Goal: Transaction & Acquisition: Purchase product/service

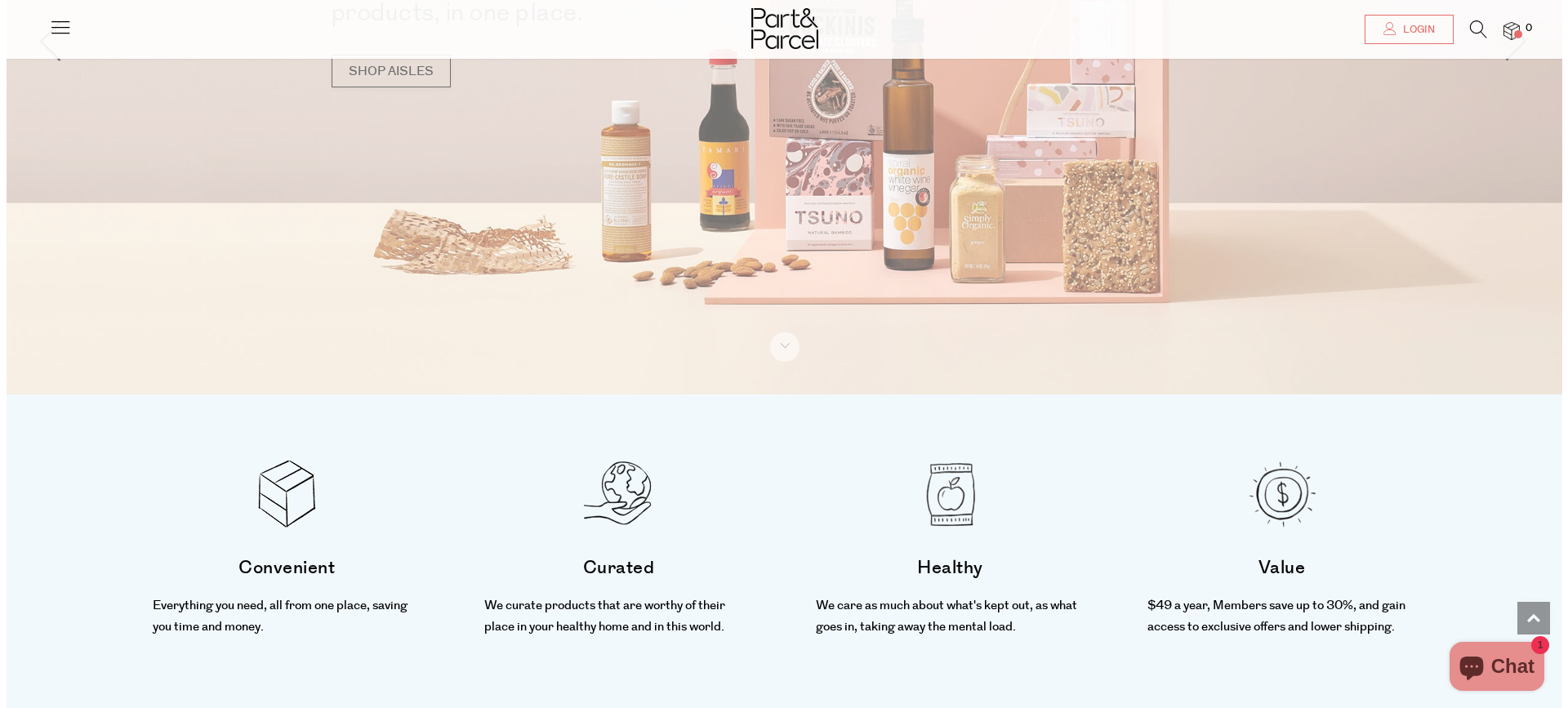
scroll to position [163, 0]
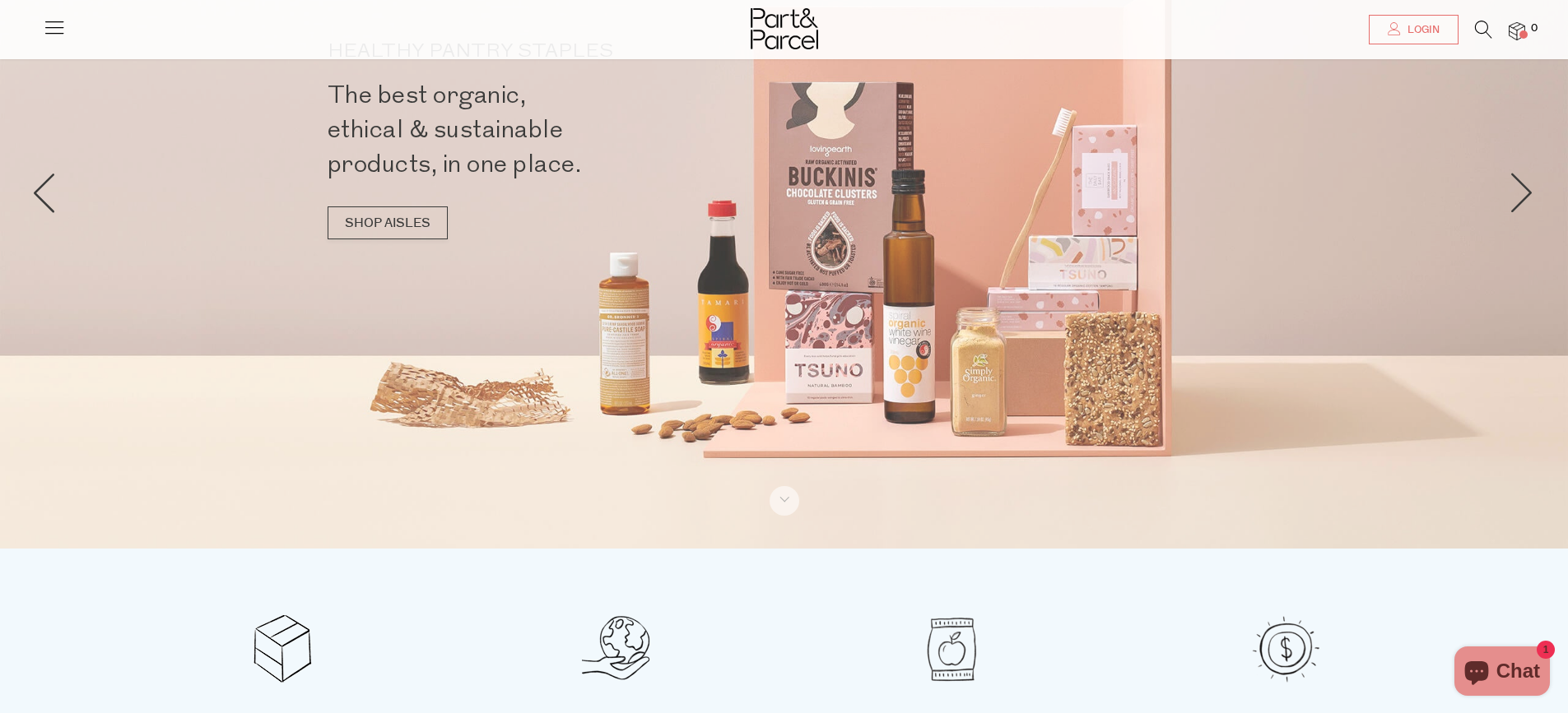
click at [1490, 24] on icon at bounding box center [1483, 30] width 17 height 18
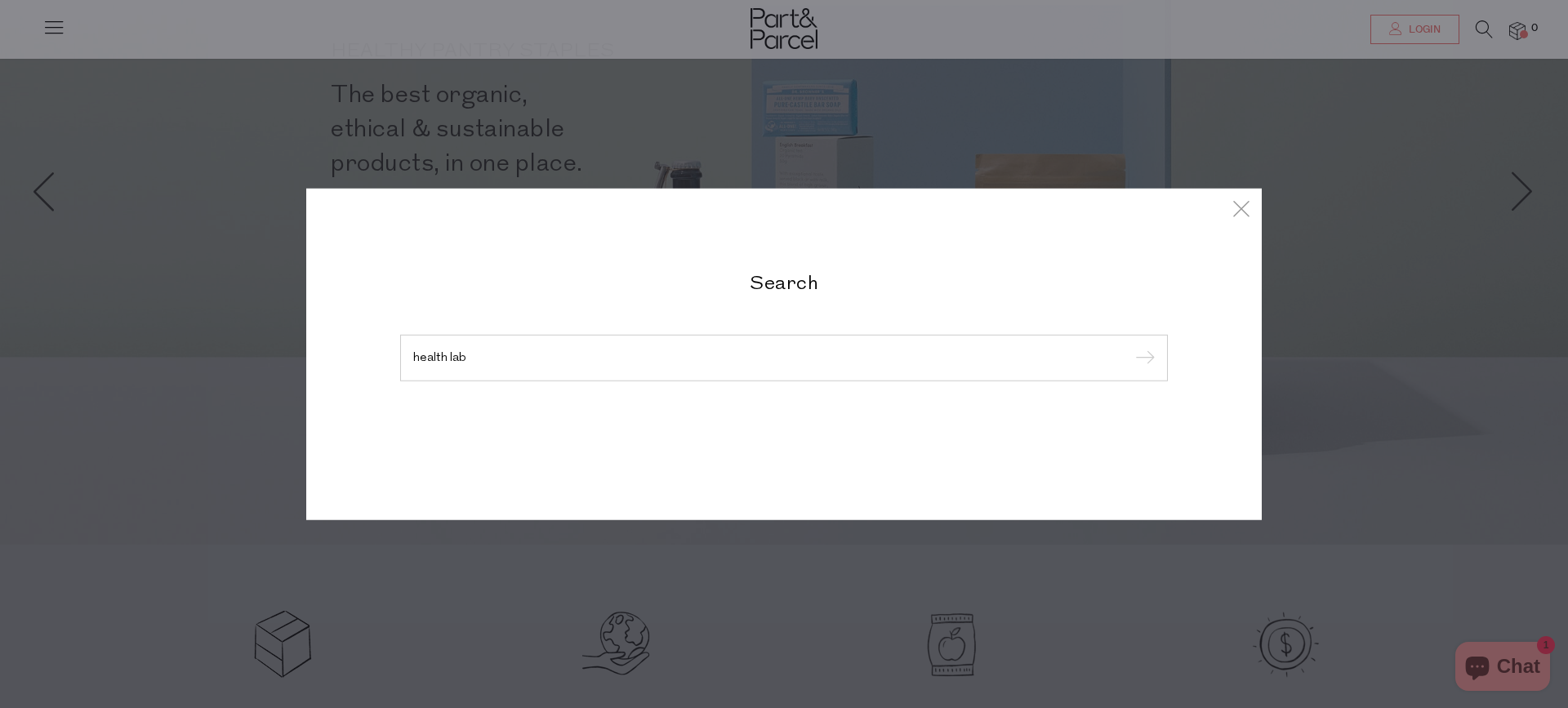
type input "health lab"
click at [1131, 346] on input "submit" at bounding box center [1142, 358] width 24 height 24
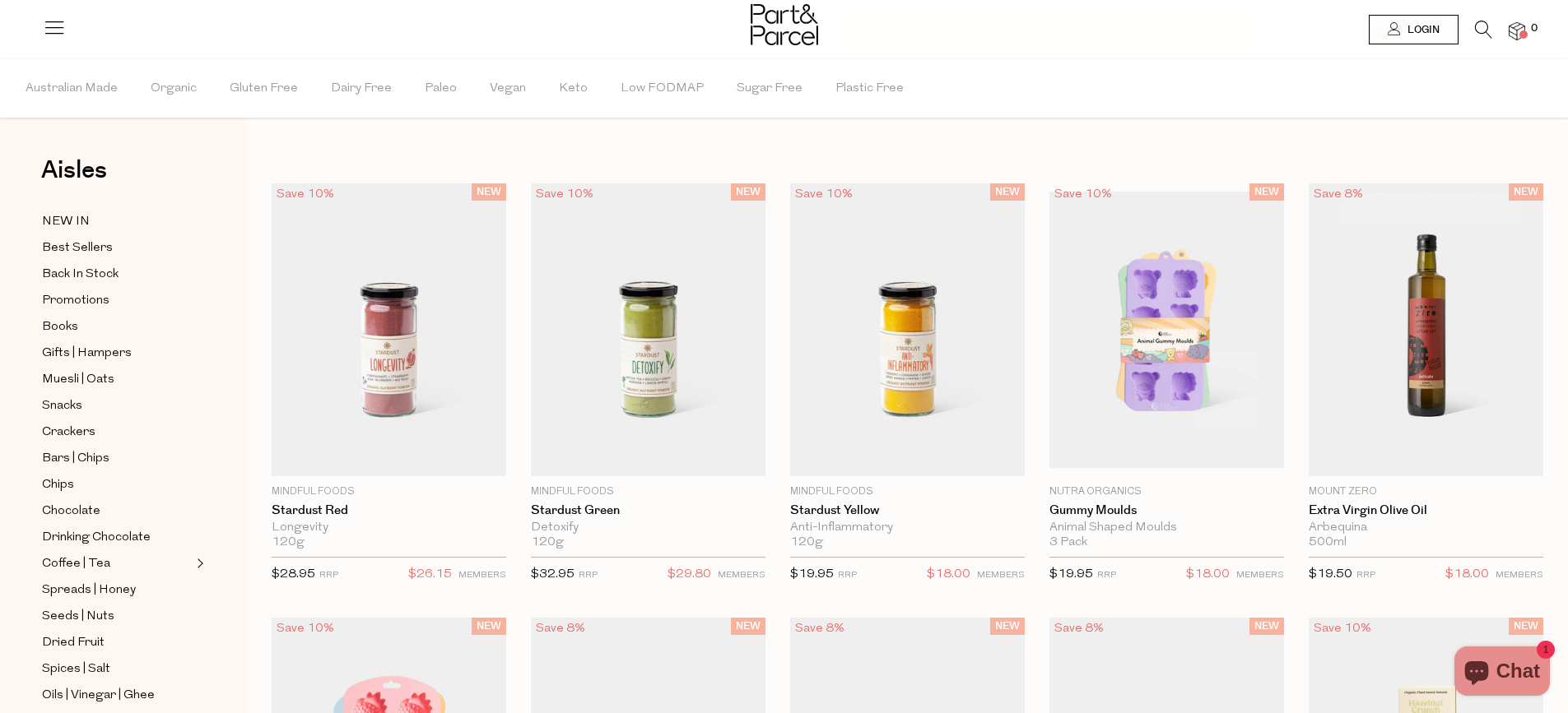
click at [1470, 29] on li at bounding box center [1476, 33] width 34 height 25
click at [1487, 29] on icon at bounding box center [1483, 30] width 17 height 18
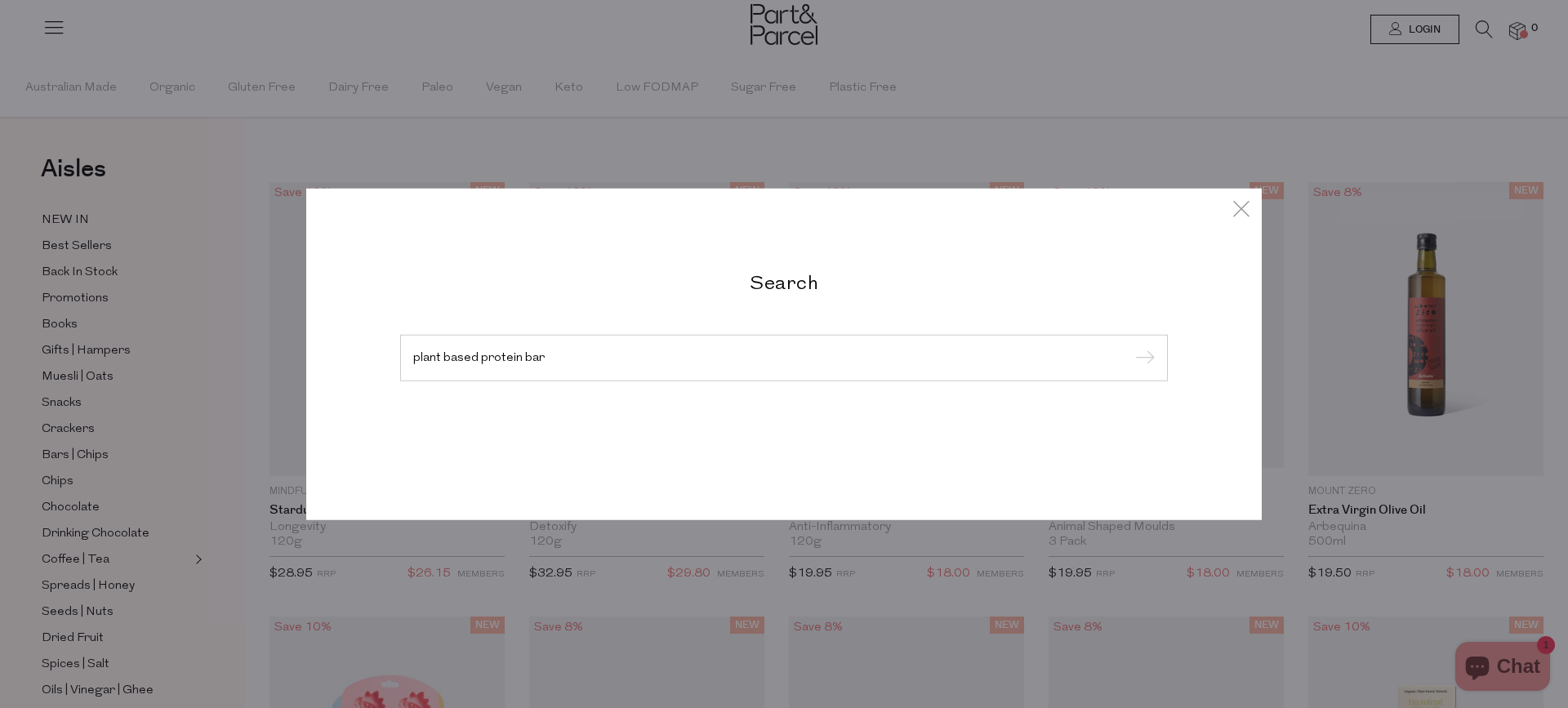
type input "plant based protein bar"
click at [1131, 346] on input "submit" at bounding box center [1142, 358] width 24 height 24
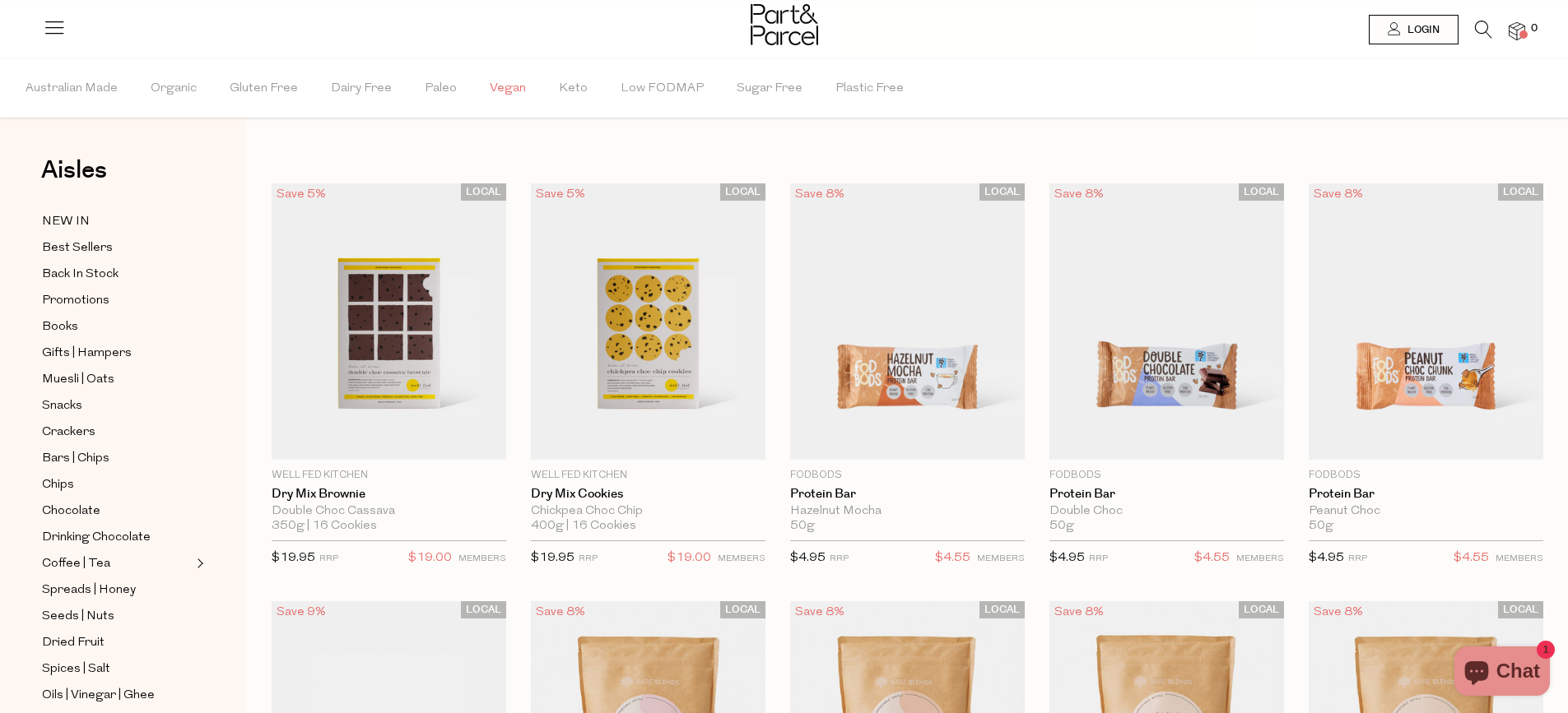
click at [509, 88] on span "Vegan" at bounding box center [507, 89] width 36 height 58
click at [76, 450] on span "Bars | Chips" at bounding box center [76, 459] width 67 height 20
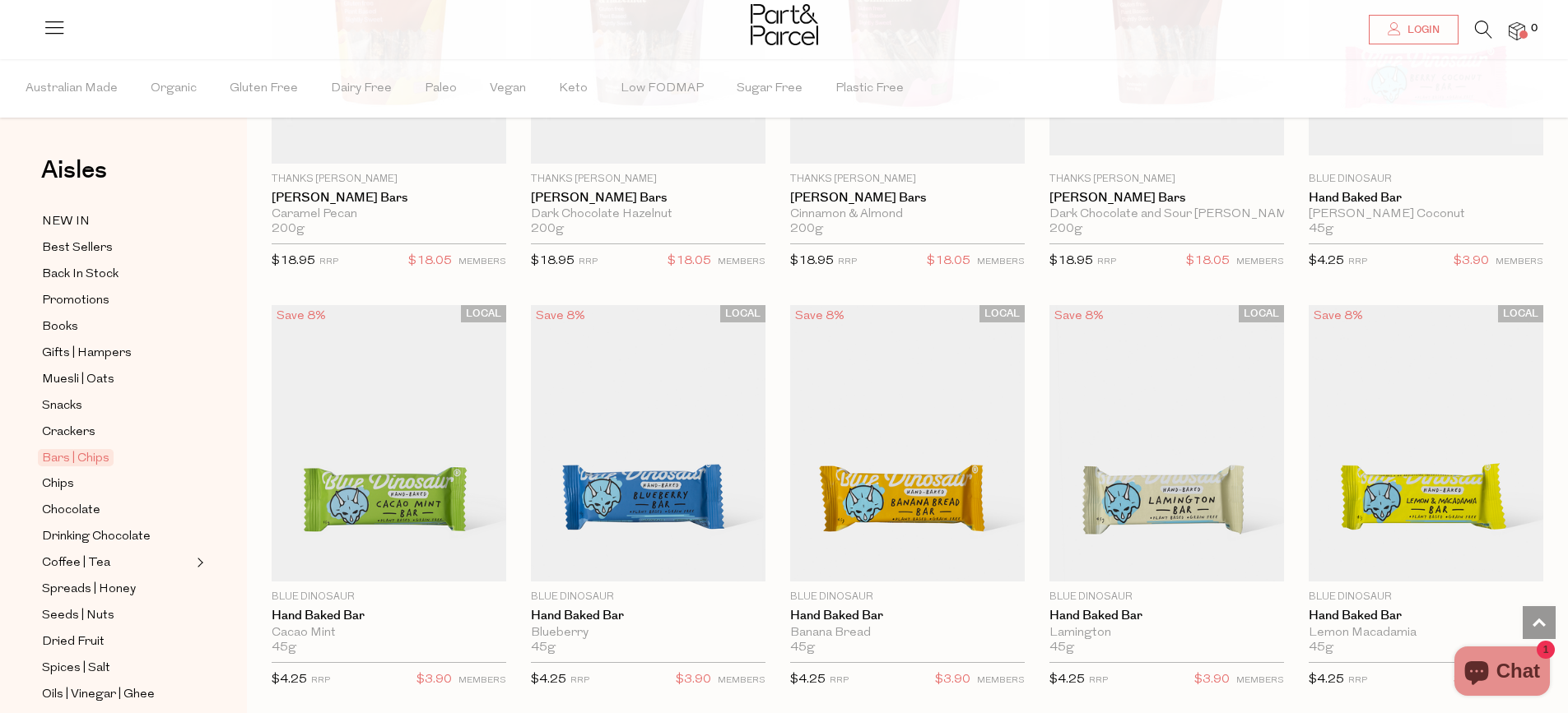
scroll to position [2715, 0]
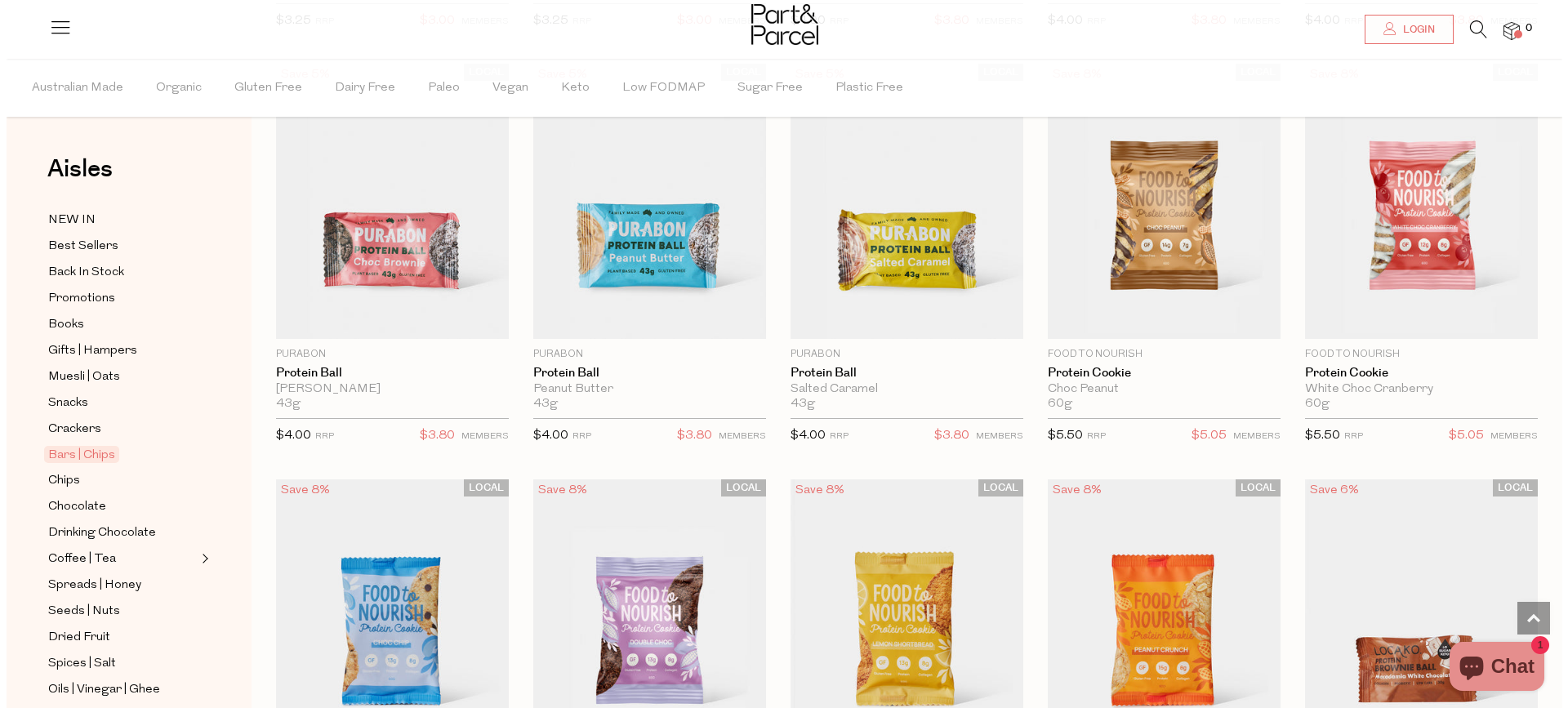
scroll to position [3543, 0]
